Goal: Task Accomplishment & Management: Complete application form

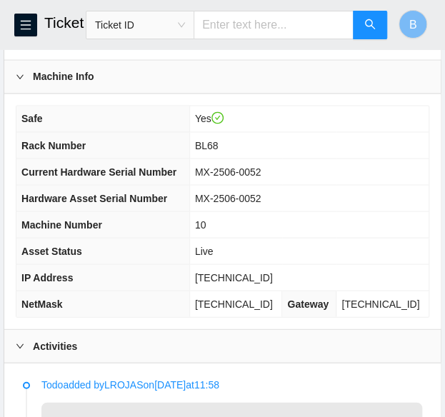
scroll to position [508, 0]
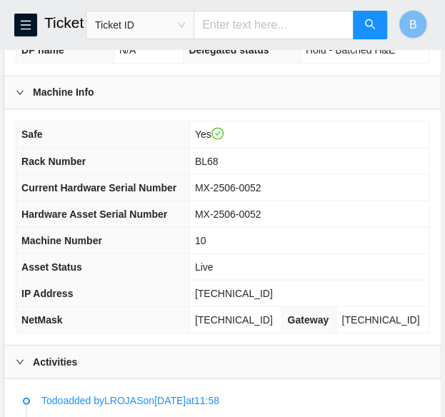
click at [238, 298] on span "[TECHNICAL_ID]" at bounding box center [234, 292] width 78 height 11
copy span "[TECHNICAL_ID]"
click at [249, 325] on span "[TECHNICAL_ID]" at bounding box center [234, 318] width 78 height 11
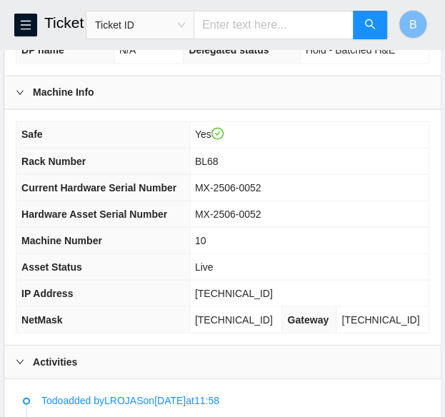
click at [249, 325] on span "[TECHNICAL_ID]" at bounding box center [234, 318] width 78 height 11
copy span "[TECHNICAL_ID]"
click at [218, 166] on span "BL68" at bounding box center [207, 160] width 24 height 11
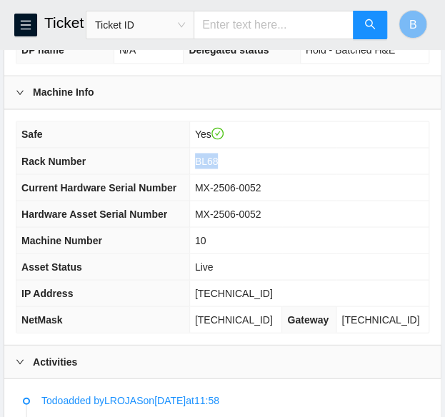
click at [218, 166] on span "BL68" at bounding box center [207, 160] width 24 height 11
copy span "BL68"
click at [206, 246] on span "10" at bounding box center [200, 239] width 11 height 11
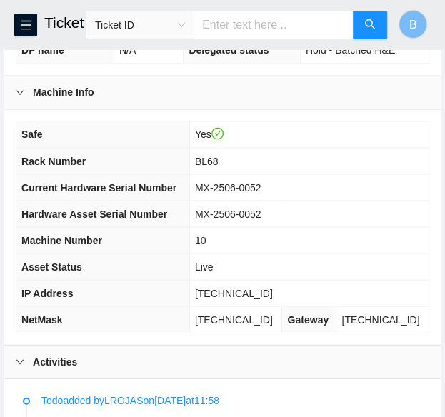
click at [206, 246] on span "10" at bounding box center [200, 239] width 11 height 11
copy span "10"
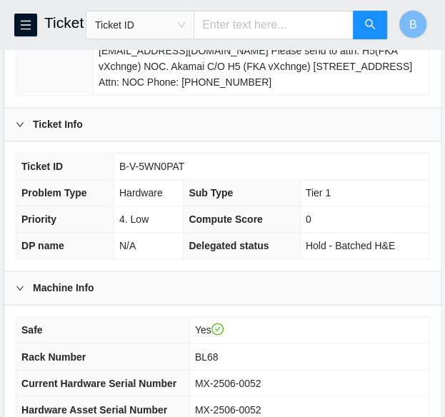
scroll to position [311, 0]
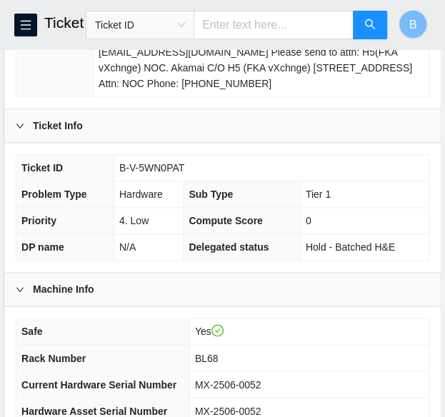
click at [150, 174] on span "B-V-5WN0PAT" at bounding box center [151, 167] width 65 height 11
copy span "B-V-5WN0PAT"
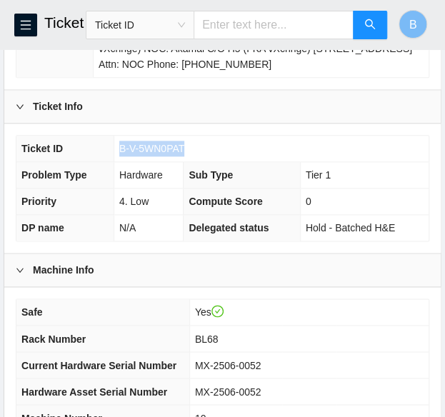
scroll to position [329, 0]
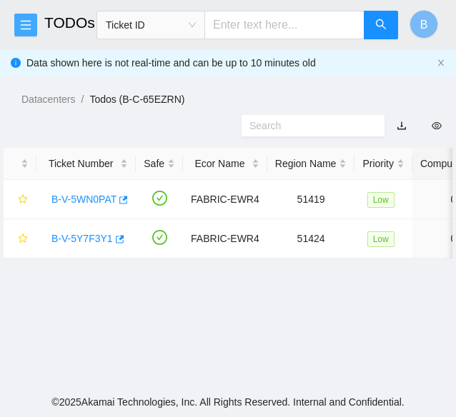
click at [28, 22] on icon "menu" at bounding box center [25, 24] width 11 height 11
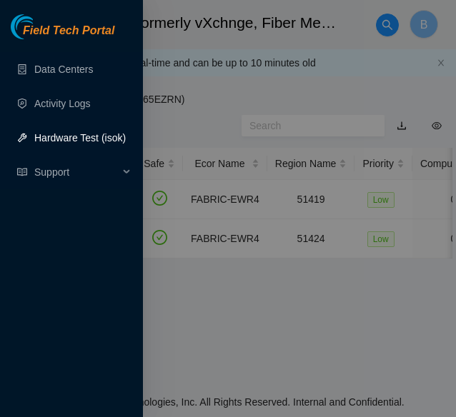
click at [73, 132] on link "Hardware Test (isok)" at bounding box center [79, 137] width 91 height 11
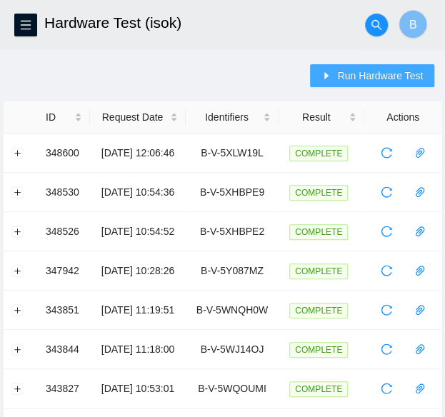
click at [343, 74] on span "Run Hardware Test" at bounding box center [380, 76] width 86 height 16
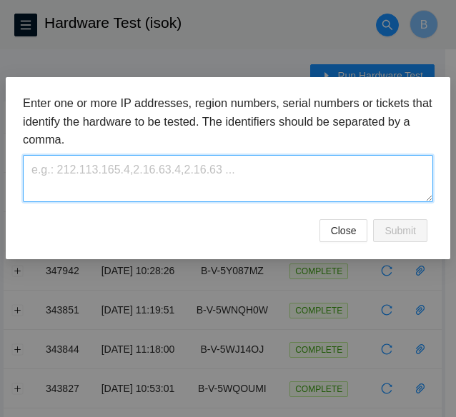
click at [86, 176] on textarea at bounding box center [228, 178] width 410 height 46
paste textarea "B-V-5WN0PAT"
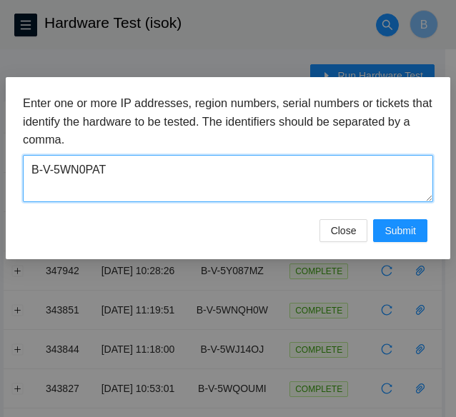
type textarea "B-V-5WN0PAT"
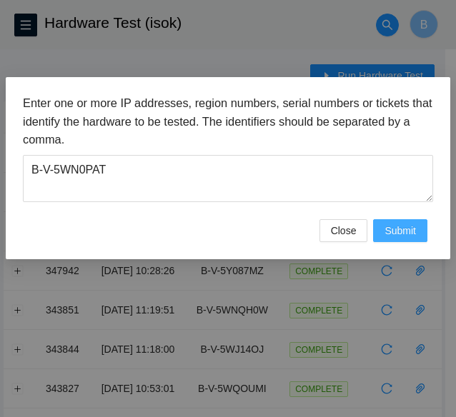
click at [420, 236] on button "Submit" at bounding box center [400, 230] width 54 height 23
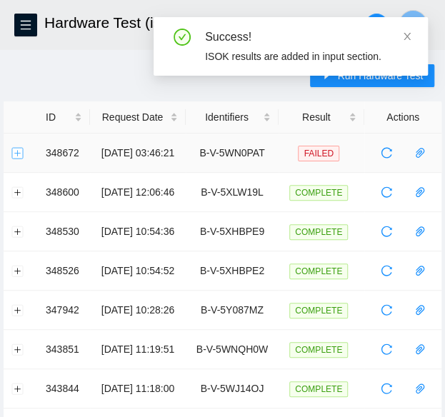
click at [14, 151] on button "Expand row" at bounding box center [17, 152] width 11 height 11
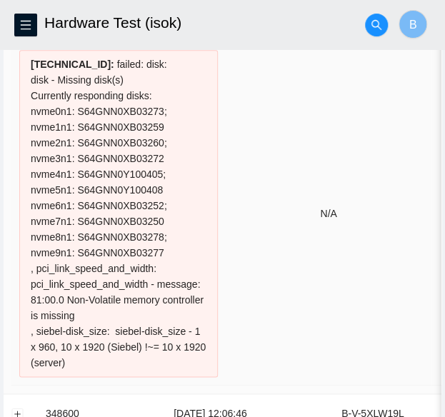
scroll to position [170, 0]
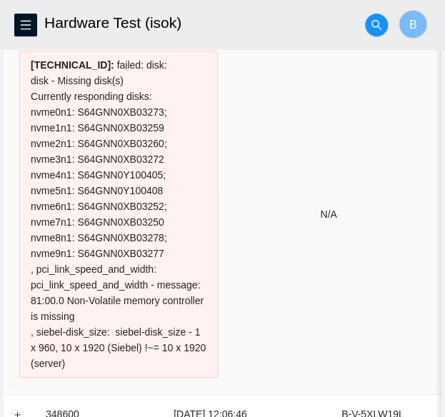
drag, startPoint x: 77, startPoint y: 360, endPoint x: 28, endPoint y: 235, distance: 134.3
drag, startPoint x: 28, startPoint y: 235, endPoint x: 324, endPoint y: 196, distance: 298.9
click at [324, 196] on td "N/A" at bounding box center [329, 214] width 206 height 343
click at [92, 185] on div "23.211.104.77 : failed: disk: disk - Missing disk(s) Currently responding disks…" at bounding box center [118, 214] width 199 height 327
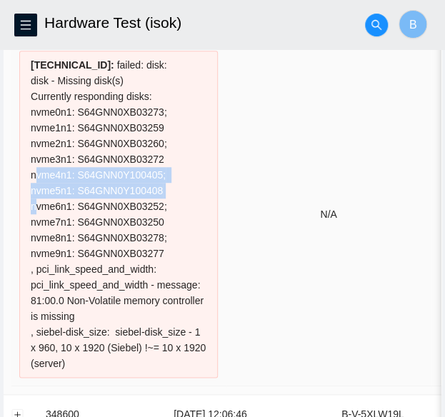
click at [92, 185] on div "23.211.104.77 : failed: disk: disk - Missing disk(s) Currently responding disks…" at bounding box center [118, 214] width 199 height 327
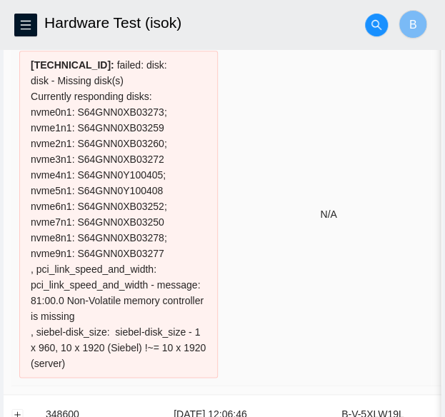
click at [66, 359] on div "23.211.104.77 : failed: disk: disk - Missing disk(s) Currently responding disks…" at bounding box center [118, 214] width 199 height 327
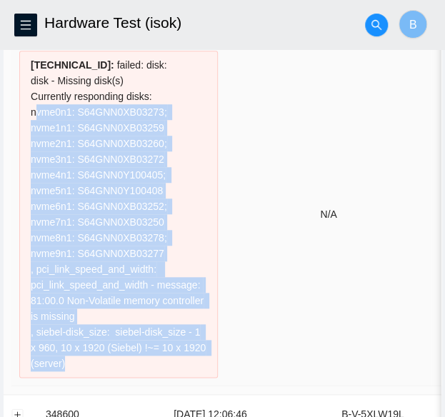
drag, startPoint x: 60, startPoint y: 363, endPoint x: 11, endPoint y: 111, distance: 256.0
click at [11, 111] on td "23.211.104.77 : failed: disk: disk - Missing disk(s) Currently responding disks…" at bounding box center [118, 214] width 214 height 343
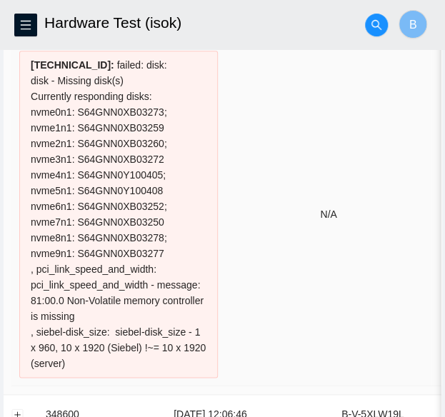
click at [86, 367] on div "23.211.104.77 : failed: disk: disk - Missing disk(s) Currently responding disks…" at bounding box center [118, 214] width 199 height 327
drag, startPoint x: 69, startPoint y: 362, endPoint x: 24, endPoint y: 49, distance: 316.0
click at [24, 51] on div "23.211.104.77 : failed: disk: disk - Missing disk(s) Currently responding disks…" at bounding box center [118, 214] width 199 height 327
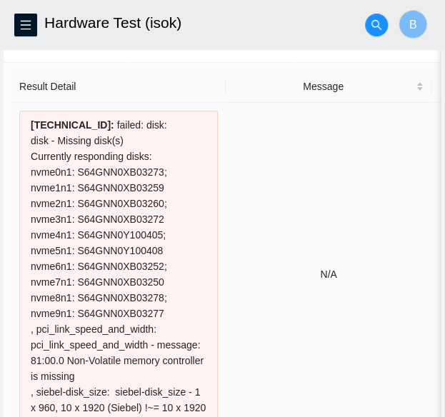
scroll to position [111, 0]
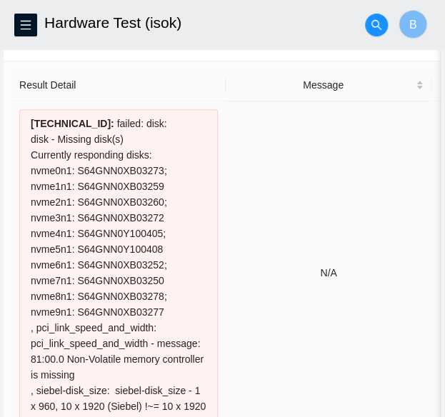
copy div "23.211.104.77 : failed: disk: disk - Missing disk(s) Currently responding disks…"
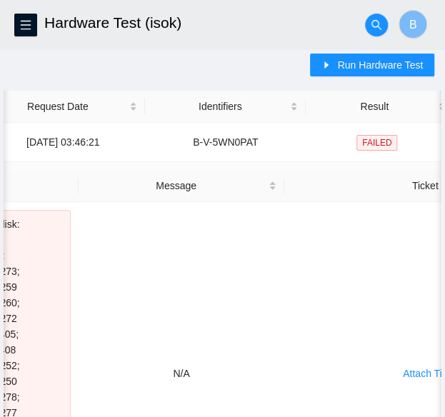
scroll to position [0, 292]
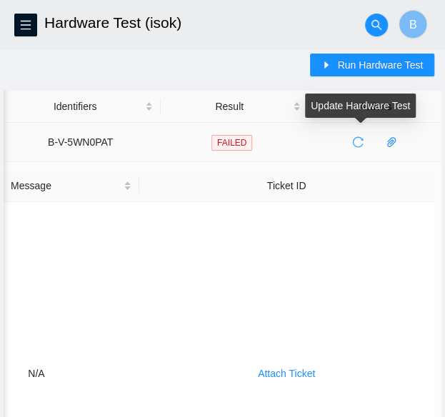
click at [358, 144] on icon "reload" at bounding box center [357, 141] width 11 height 11
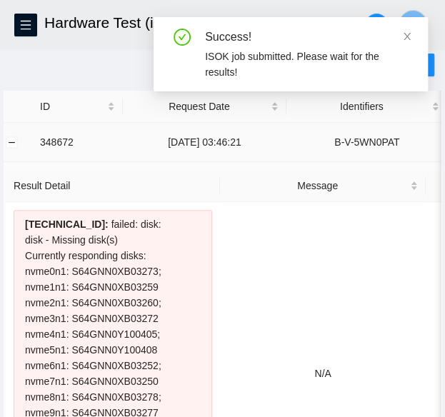
scroll to position [0, 0]
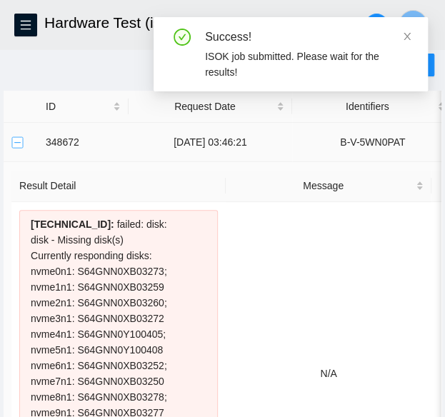
click at [16, 139] on button "Collapse row" at bounding box center [17, 141] width 11 height 11
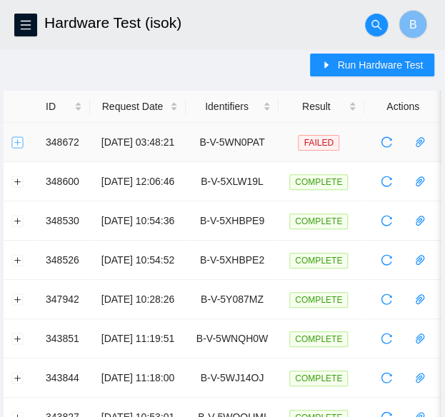
click at [15, 142] on button "Expand row" at bounding box center [17, 141] width 11 height 11
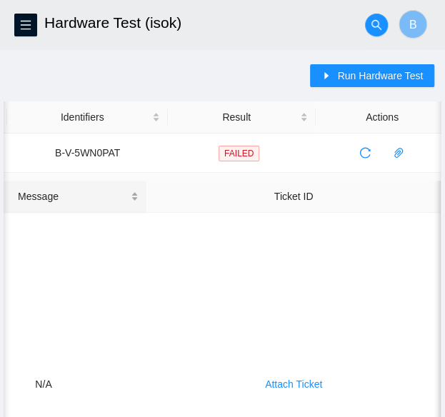
scroll to position [0, 291]
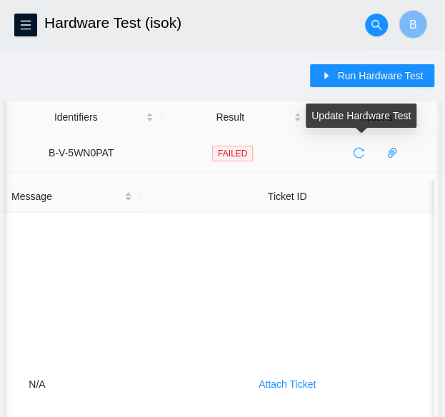
click at [360, 158] on button "button" at bounding box center [358, 152] width 23 height 23
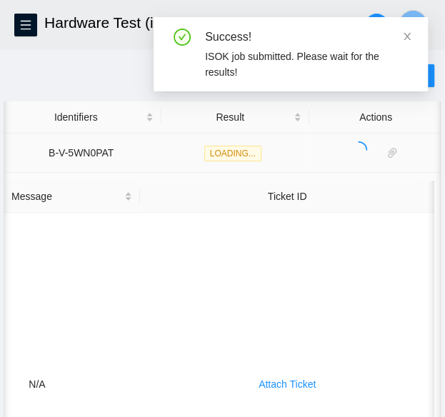
scroll to position [0, 0]
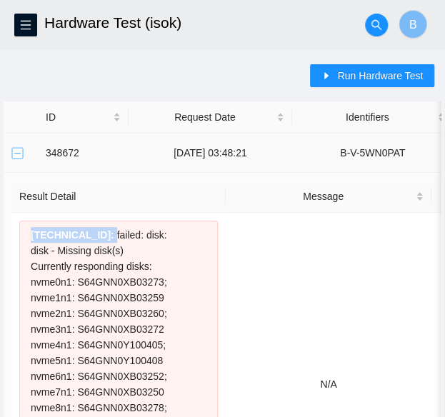
click at [14, 155] on button "Collapse row" at bounding box center [17, 152] width 11 height 11
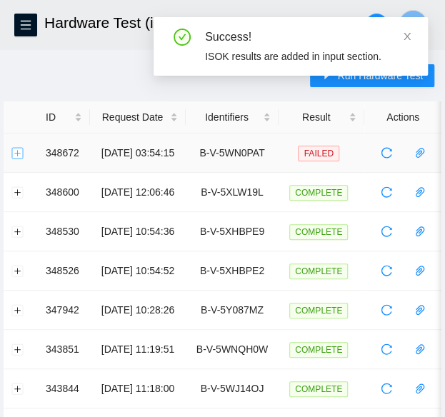
click at [17, 152] on button "Expand row" at bounding box center [17, 152] width 11 height 11
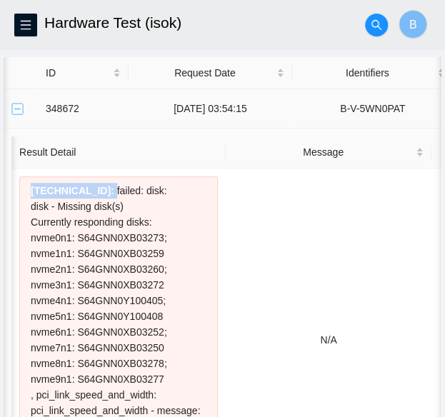
scroll to position [0, 292]
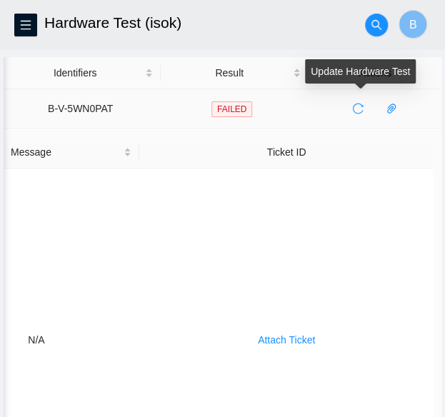
click at [366, 111] on span "reload" at bounding box center [357, 108] width 21 height 11
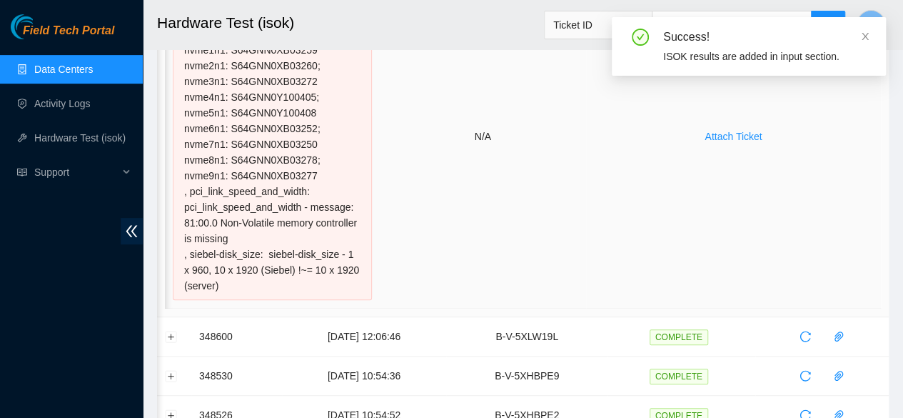
scroll to position [269, 0]
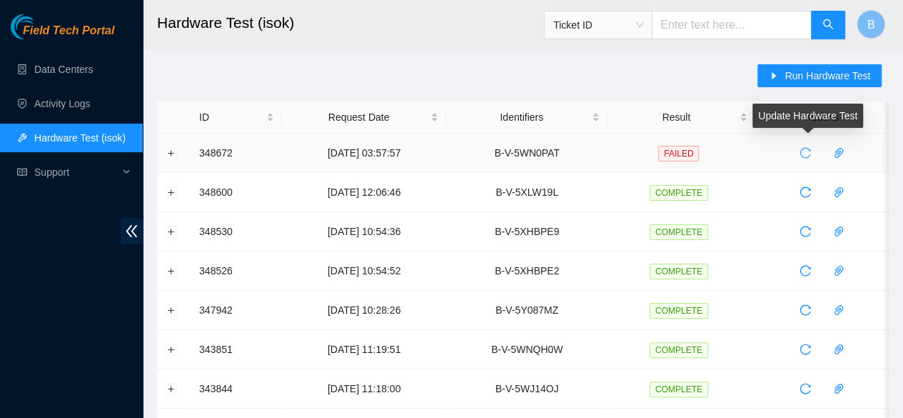
click at [459, 154] on icon "reload" at bounding box center [805, 152] width 11 height 11
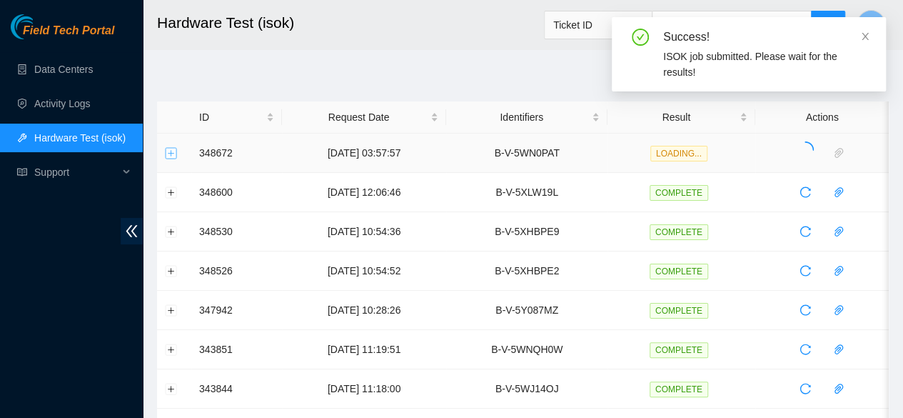
click at [170, 152] on button "Expand row" at bounding box center [171, 152] width 11 height 11
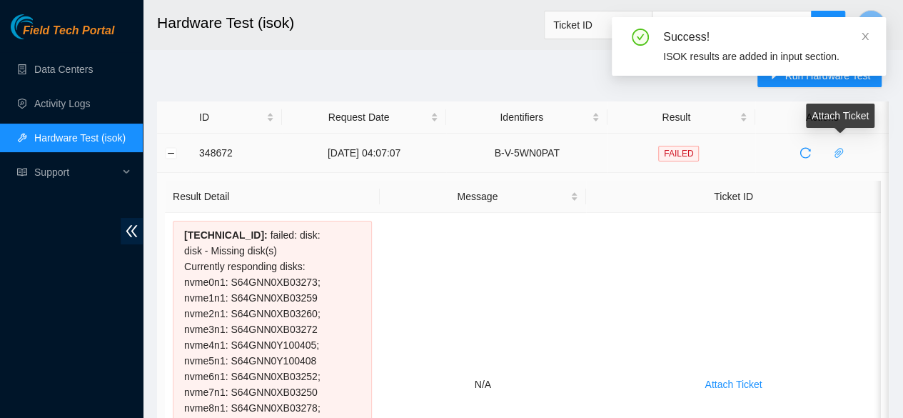
click at [459, 154] on span "paper-clip" at bounding box center [838, 152] width 21 height 11
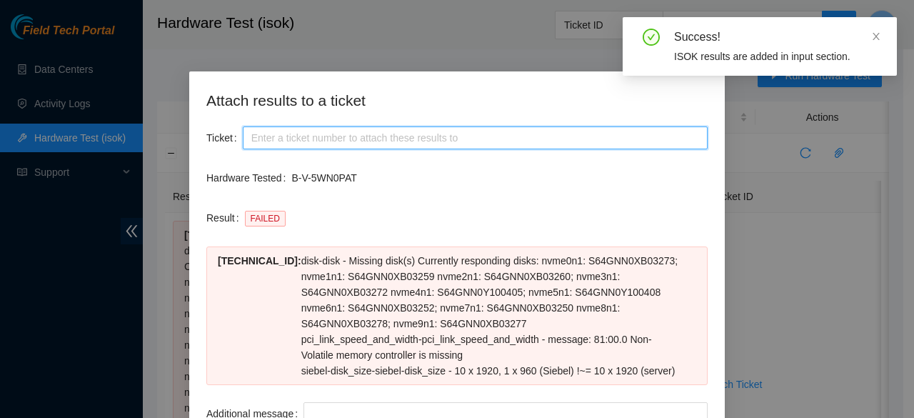
click at [340, 135] on input "Ticket" at bounding box center [475, 137] width 465 height 23
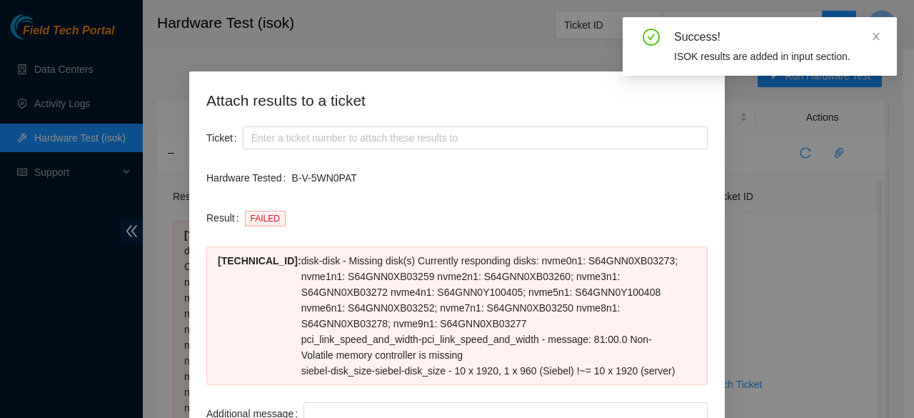
click at [459, 199] on div "Hardware Tested B-V-5WN0PAT" at bounding box center [456, 186] width 501 height 40
drag, startPoint x: 356, startPoint y: 177, endPoint x: 280, endPoint y: 172, distance: 75.9
click at [280, 172] on div "Hardware Tested B-V-5WN0PAT" at bounding box center [456, 177] width 501 height 23
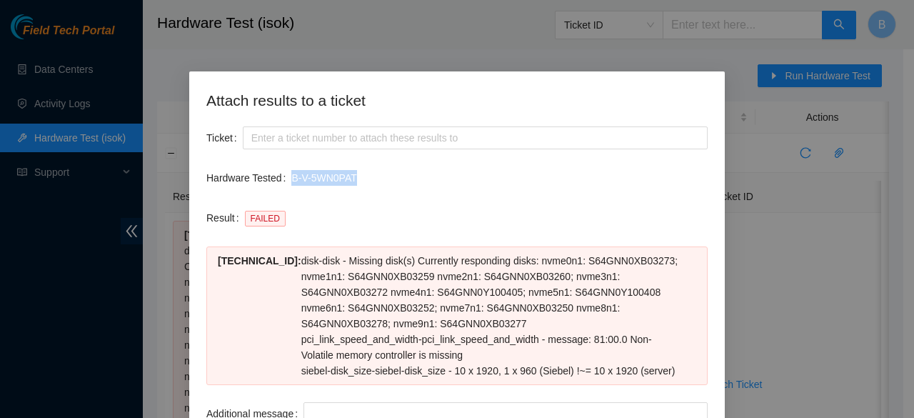
copy div "B-V-5WN0PAT"
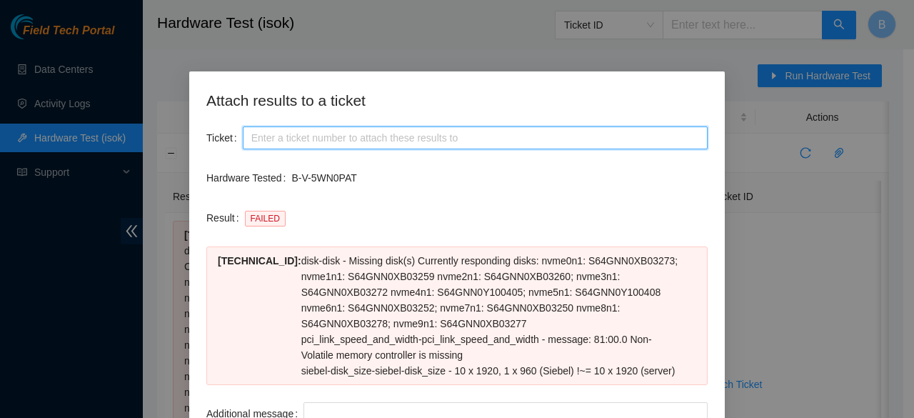
click at [291, 134] on input "Ticket" at bounding box center [475, 137] width 465 height 23
paste input "B-V-5WN0PAT"
type input "B-V-5WN0PAT"
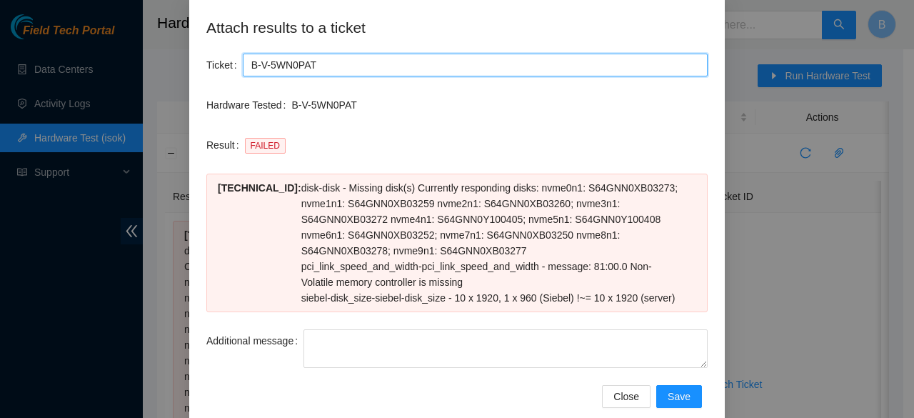
scroll to position [96, 0]
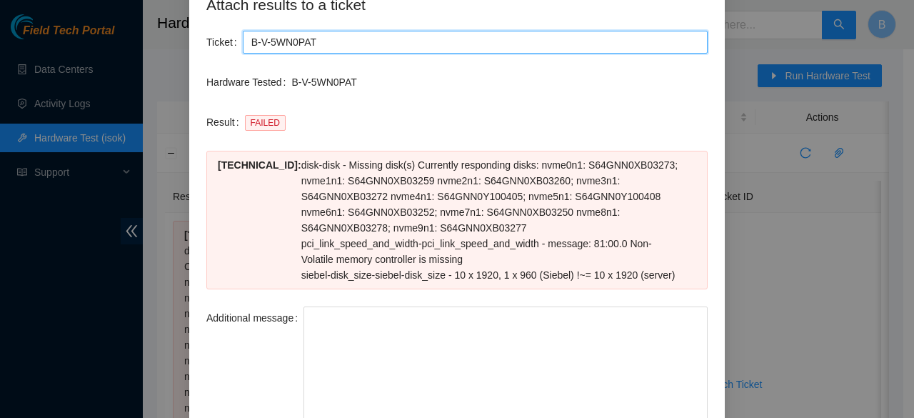
drag, startPoint x: 700, startPoint y: 341, endPoint x: 697, endPoint y: 448, distance: 107.1
click at [459, 412] on html "Field Tech Portal Data Centers Activity Logs Hardware Test (isok) Support Hardw…" at bounding box center [457, 209] width 914 height 418
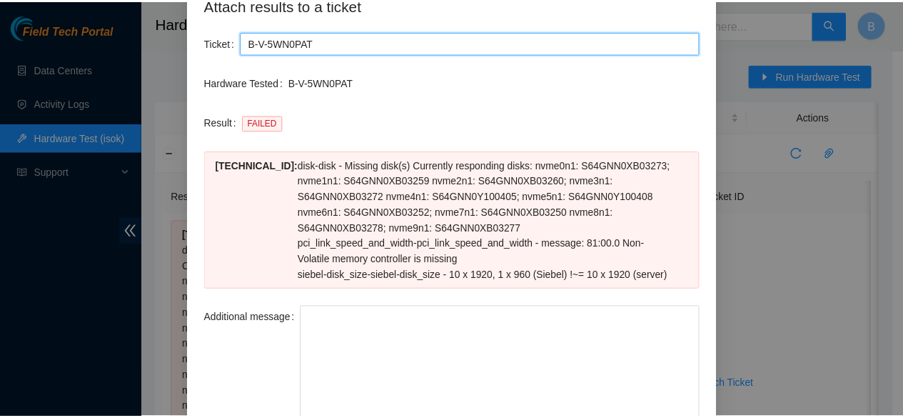
scroll to position [203, 0]
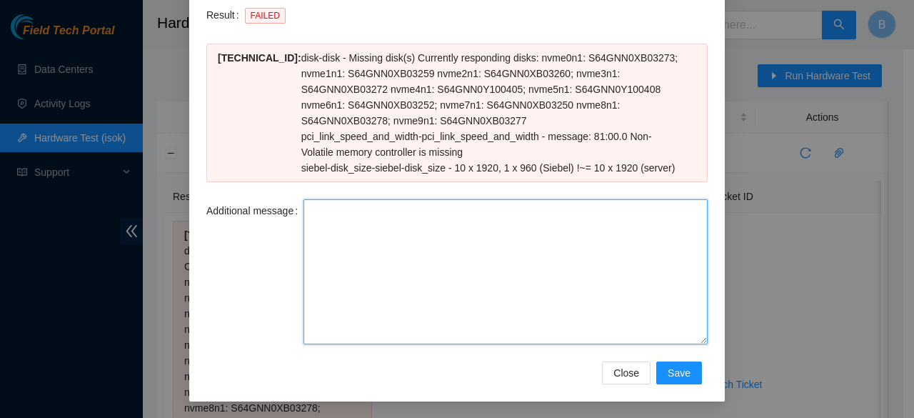
click at [459, 223] on textarea "Additional message" at bounding box center [505, 271] width 404 height 145
click at [408, 264] on textarea "Additional message" at bounding box center [505, 271] width 404 height 145
paste textarea "-Safely powered down machine -Replaced machine SN() with Machine SN() -Power on…"
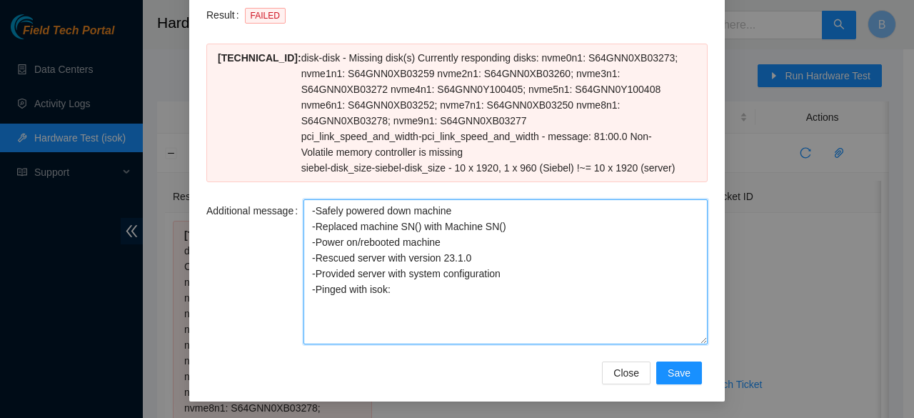
click at [459, 210] on textarea "-Safely powered down machine -Replaced machine SN() with Machine SN() -Power on…" at bounding box center [505, 271] width 404 height 145
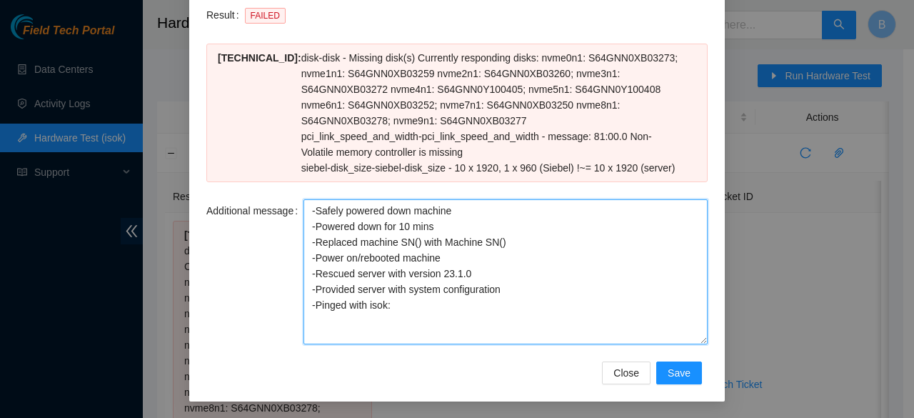
click at [459, 238] on textarea "-Safely powered down machine -Powered down for 10 mins -Replaced machine SN() w…" at bounding box center [505, 271] width 404 height 145
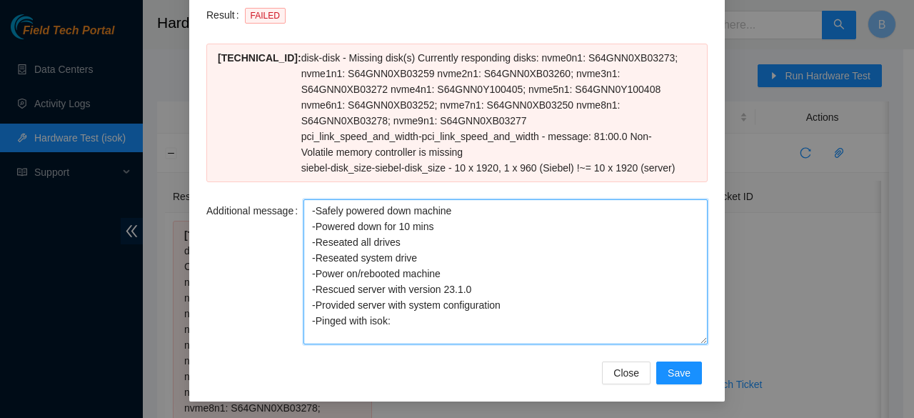
click at [459, 282] on textarea "-Safely powered down machine -Powered down for 10 mins -Reseated all drives -Re…" at bounding box center [505, 271] width 404 height 145
click at [448, 331] on textarea "-Safely powered down machine -Powered down for 10 mins -Reseated all drives -Re…" at bounding box center [505, 271] width 404 height 145
type textarea "-Safely powered down machine -Powered down for 10 mins -Reseated all drives -Re…"
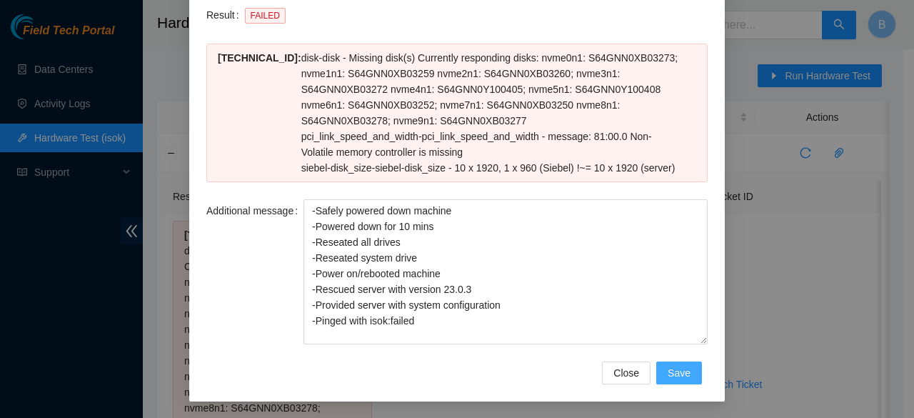
click at [459, 369] on button "Save" at bounding box center [679, 372] width 46 height 23
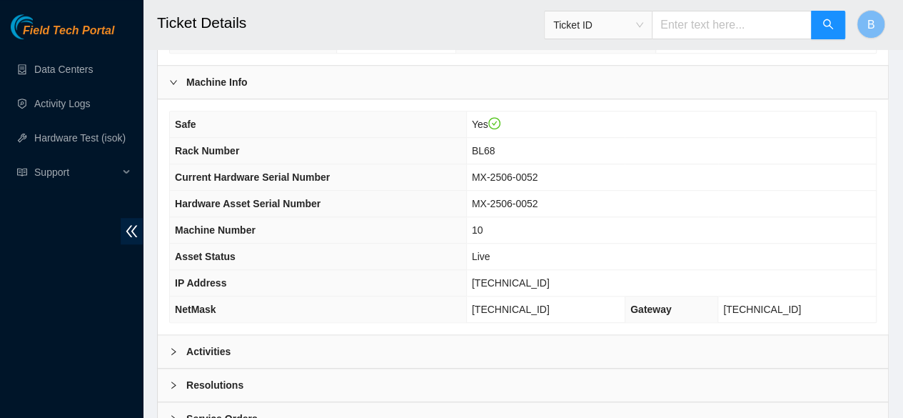
scroll to position [559, 0]
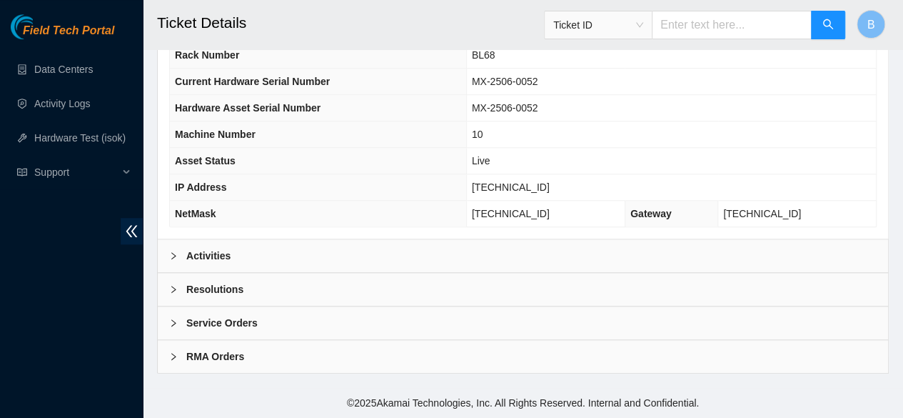
click at [209, 256] on b "Activities" at bounding box center [208, 256] width 44 height 16
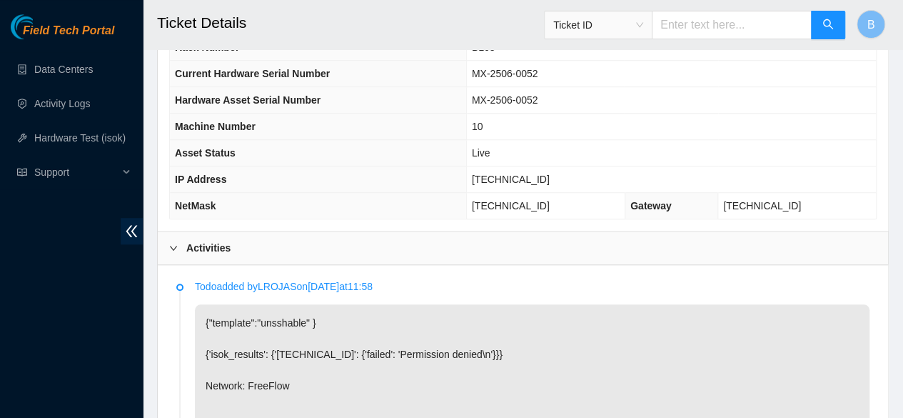
click at [209, 256] on b "Activities" at bounding box center [208, 248] width 44 height 16
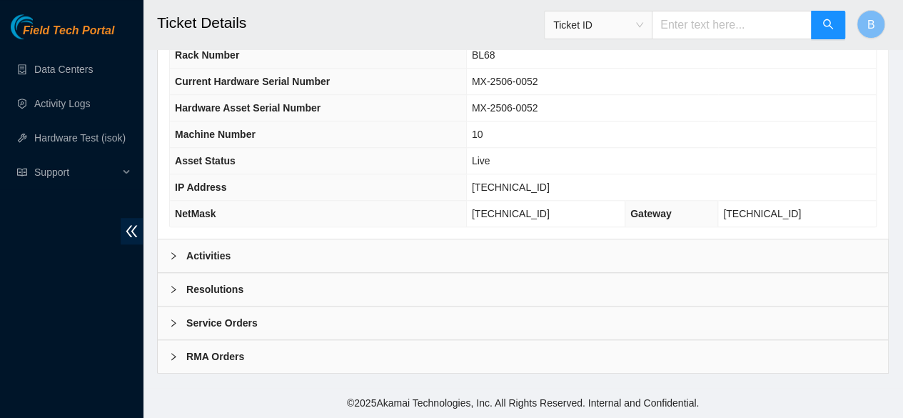
click at [210, 291] on b "Resolutions" at bounding box center [214, 289] width 57 height 16
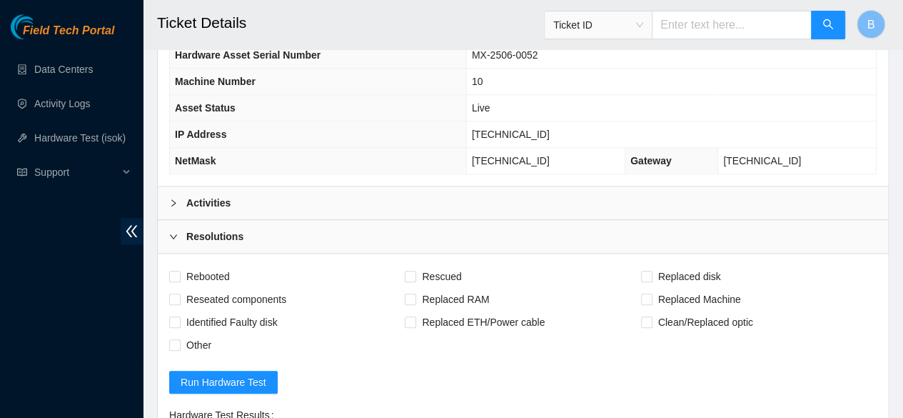
scroll to position [605, 0]
click at [177, 280] on input "Rebooted" at bounding box center [174, 275] width 10 height 10
checkbox input "true"
click at [170, 303] on input "Reseated components" at bounding box center [174, 298] width 10 height 10
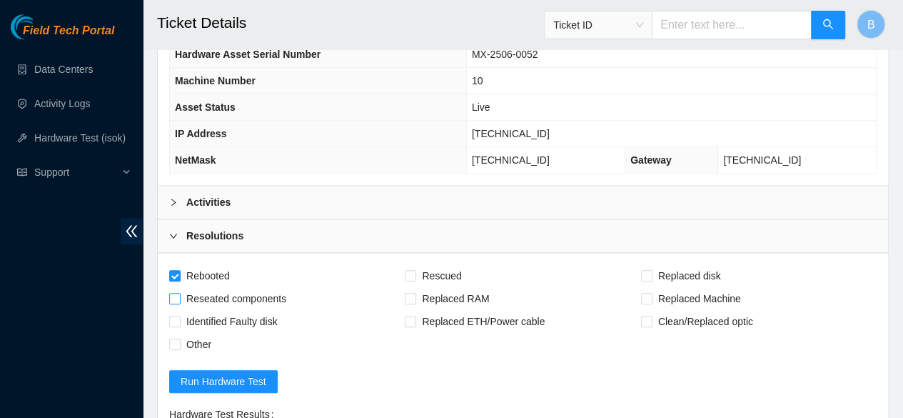
checkbox input "true"
click at [413, 280] on input "Rescued" at bounding box center [410, 275] width 10 height 10
checkbox input "true"
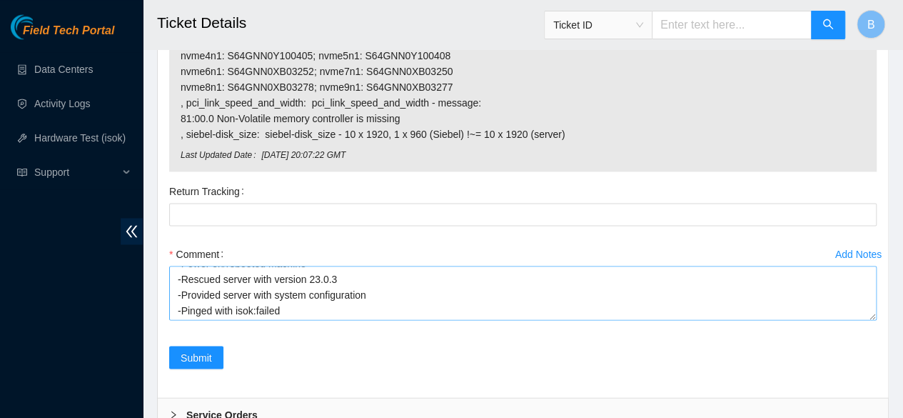
scroll to position [79, 0]
click at [197, 364] on span "Submit" at bounding box center [196, 357] width 31 height 16
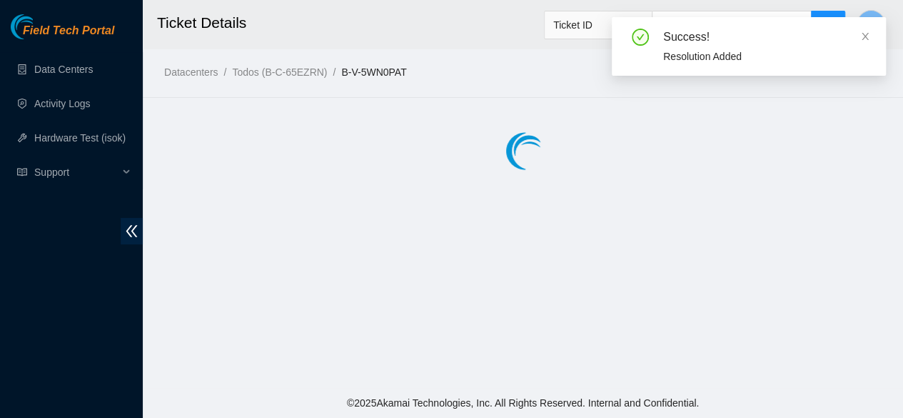
scroll to position [0, 0]
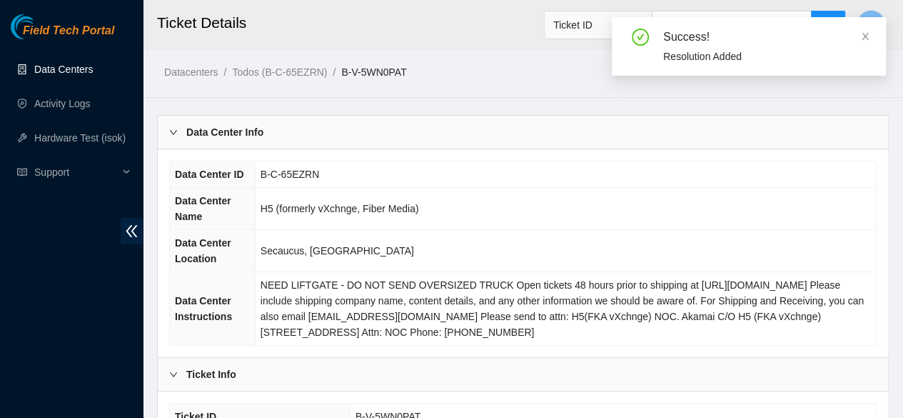
click at [54, 71] on link "Data Centers" at bounding box center [63, 69] width 59 height 11
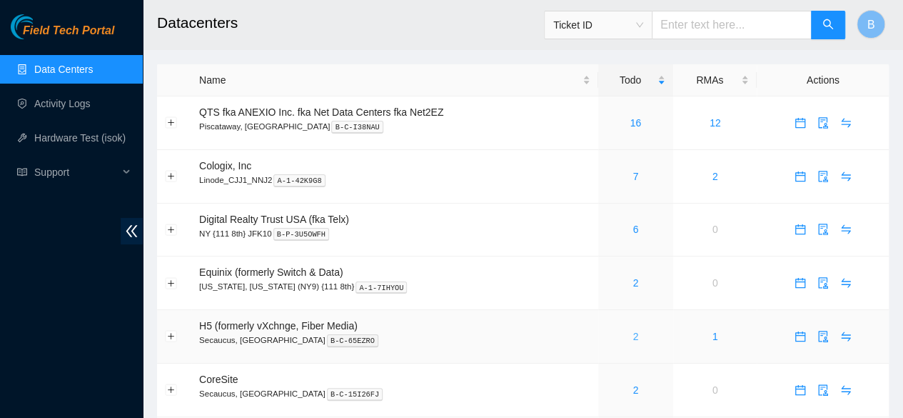
click at [637, 333] on link "2" at bounding box center [636, 336] width 6 height 11
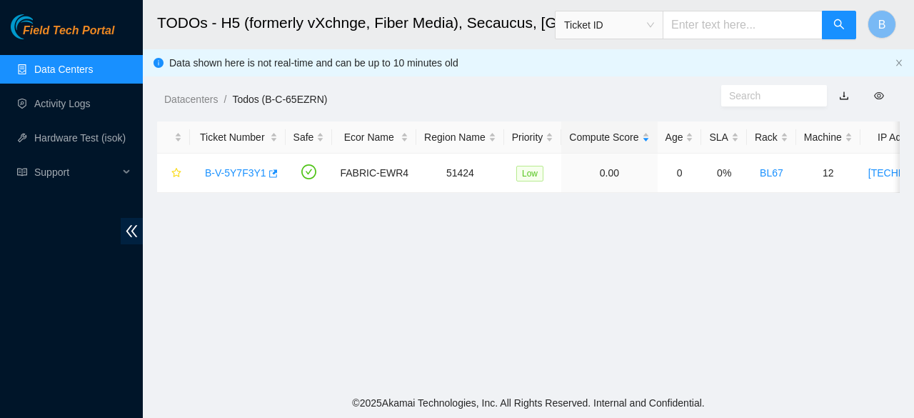
click at [41, 68] on link "Data Centers" at bounding box center [63, 69] width 59 height 11
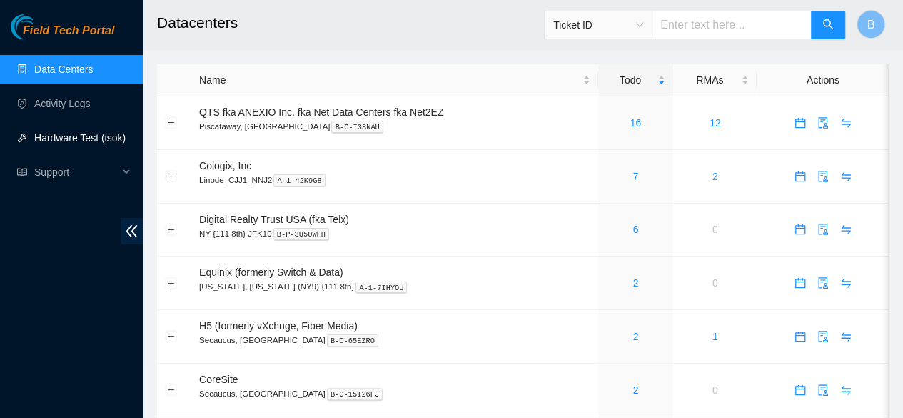
click at [74, 134] on link "Hardware Test (isok)" at bounding box center [79, 137] width 91 height 11
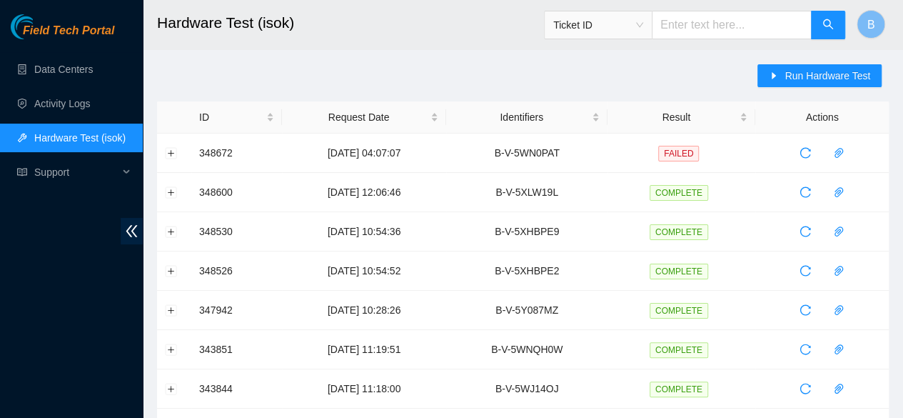
click at [71, 75] on link "Data Centers" at bounding box center [63, 69] width 59 height 11
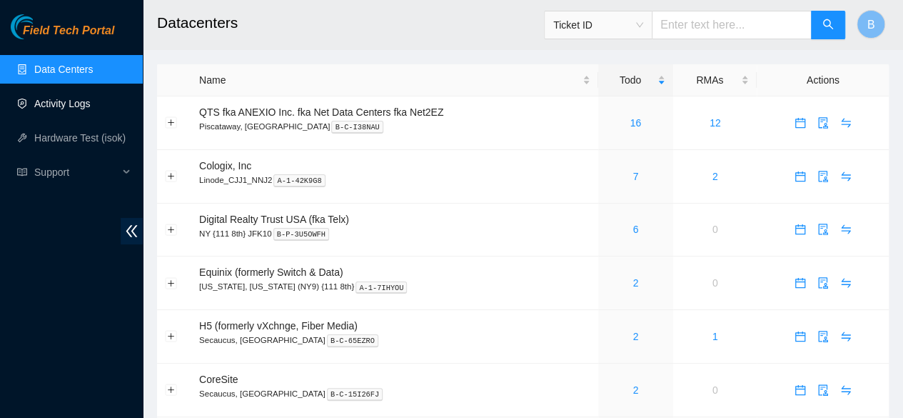
click at [76, 98] on link "Activity Logs" at bounding box center [62, 103] width 56 height 11
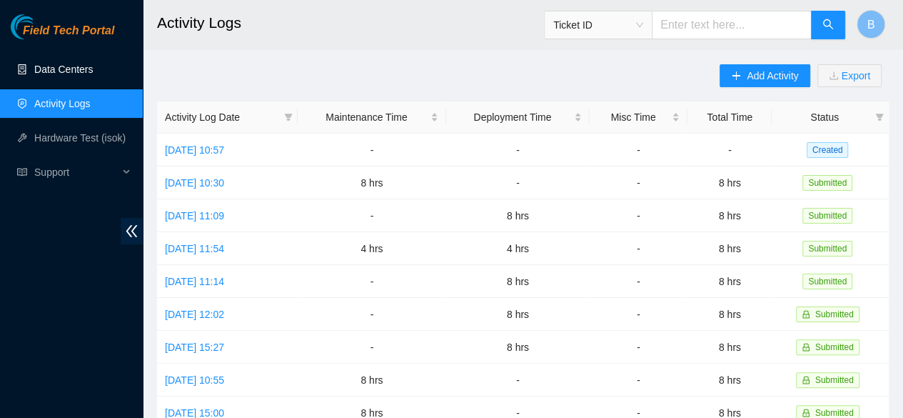
click at [79, 75] on link "Data Centers" at bounding box center [63, 69] width 59 height 11
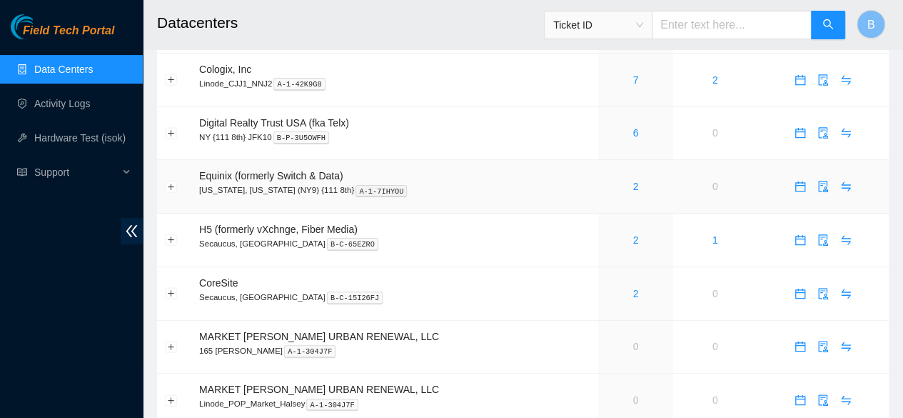
scroll to position [114, 0]
